Goal: Task Accomplishment & Management: Complete application form

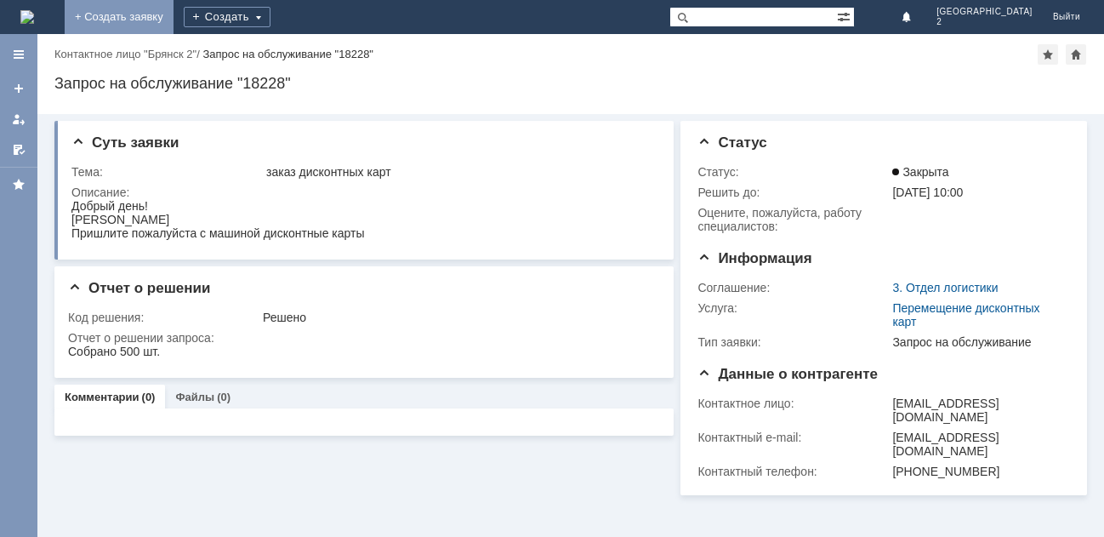
click at [174, 23] on link "+ Создать заявку" at bounding box center [119, 17] width 109 height 34
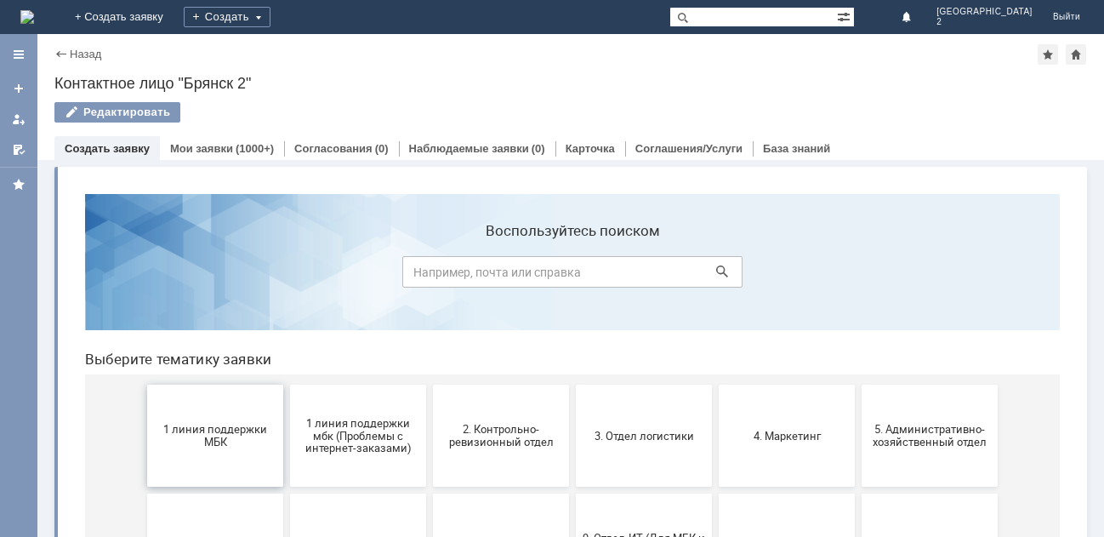
click at [245, 435] on span "1 линия поддержки МБК" at bounding box center [215, 436] width 126 height 26
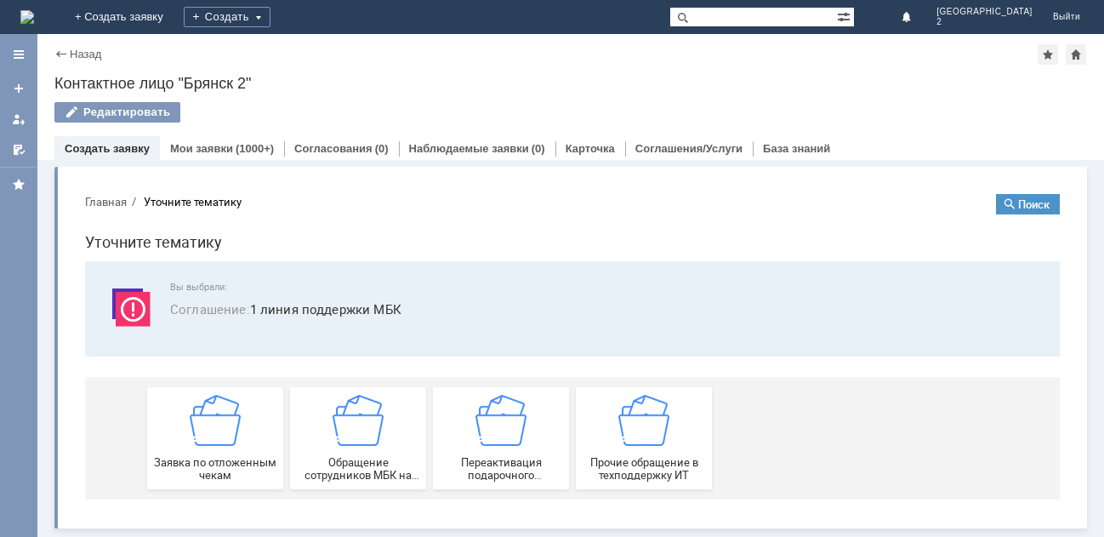
click at [245, 435] on div "Заявка по отложенным чекам" at bounding box center [215, 438] width 126 height 87
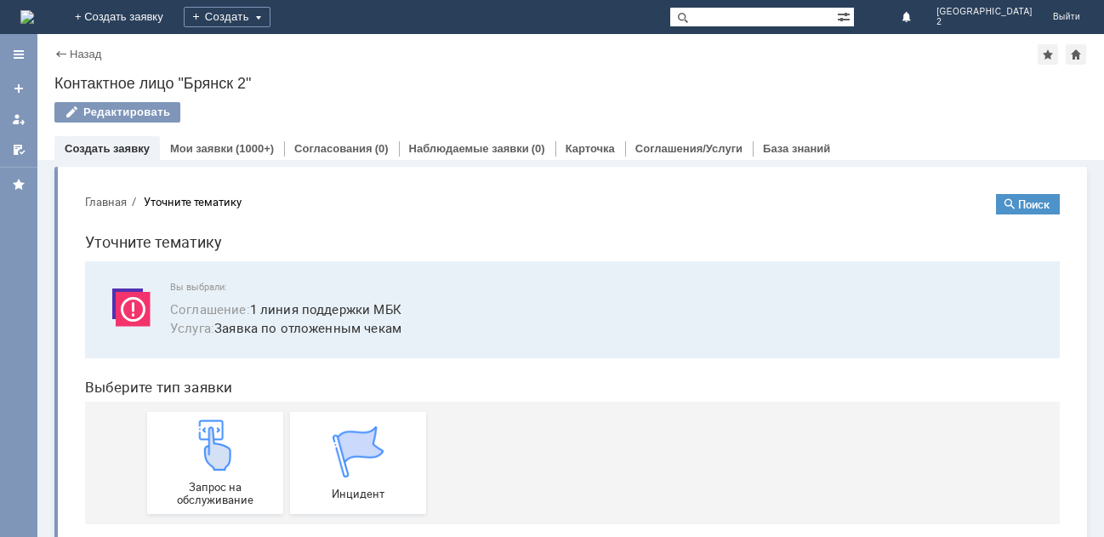
click at [245, 435] on div "Запрос на обслуживание" at bounding box center [215, 462] width 126 height 87
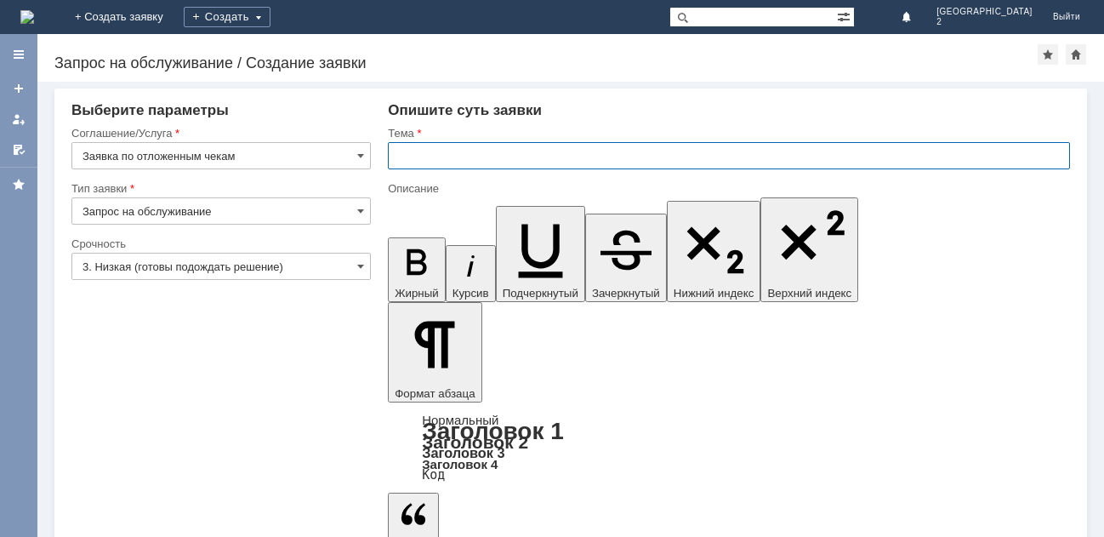
click at [468, 158] on input "text" at bounding box center [729, 155] width 682 height 27
type input "отл чек Бр2"
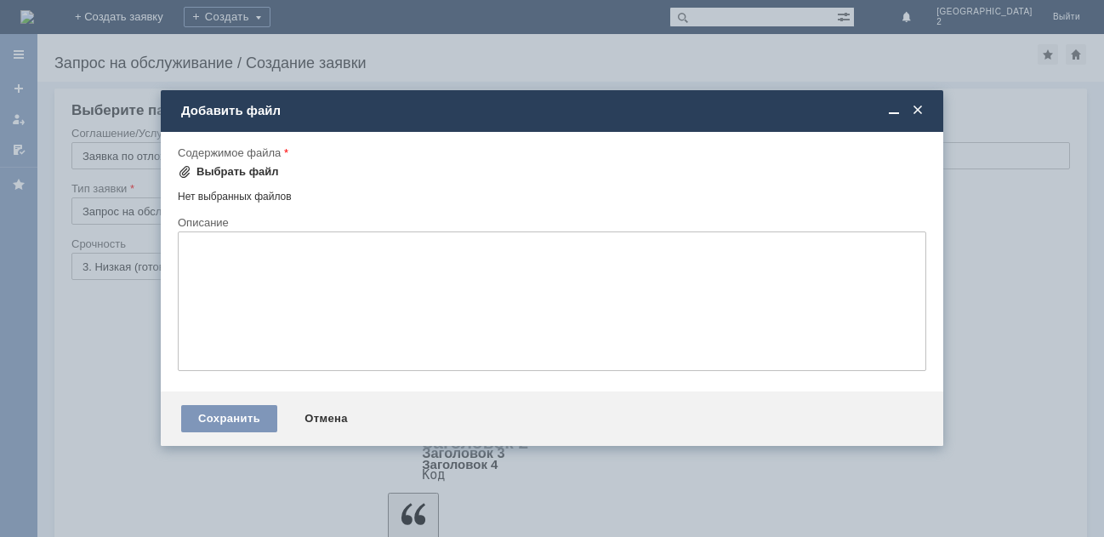
click at [231, 171] on div "Выбрать файл" at bounding box center [238, 172] width 83 height 14
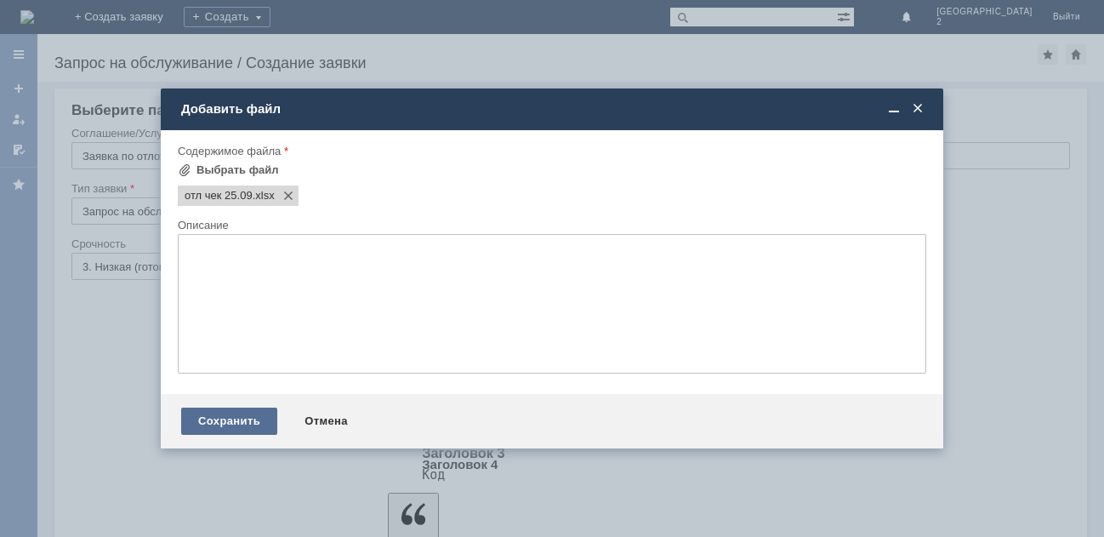
click at [254, 419] on div "Сохранить" at bounding box center [229, 421] width 96 height 27
